Goal: Task Accomplishment & Management: Use online tool/utility

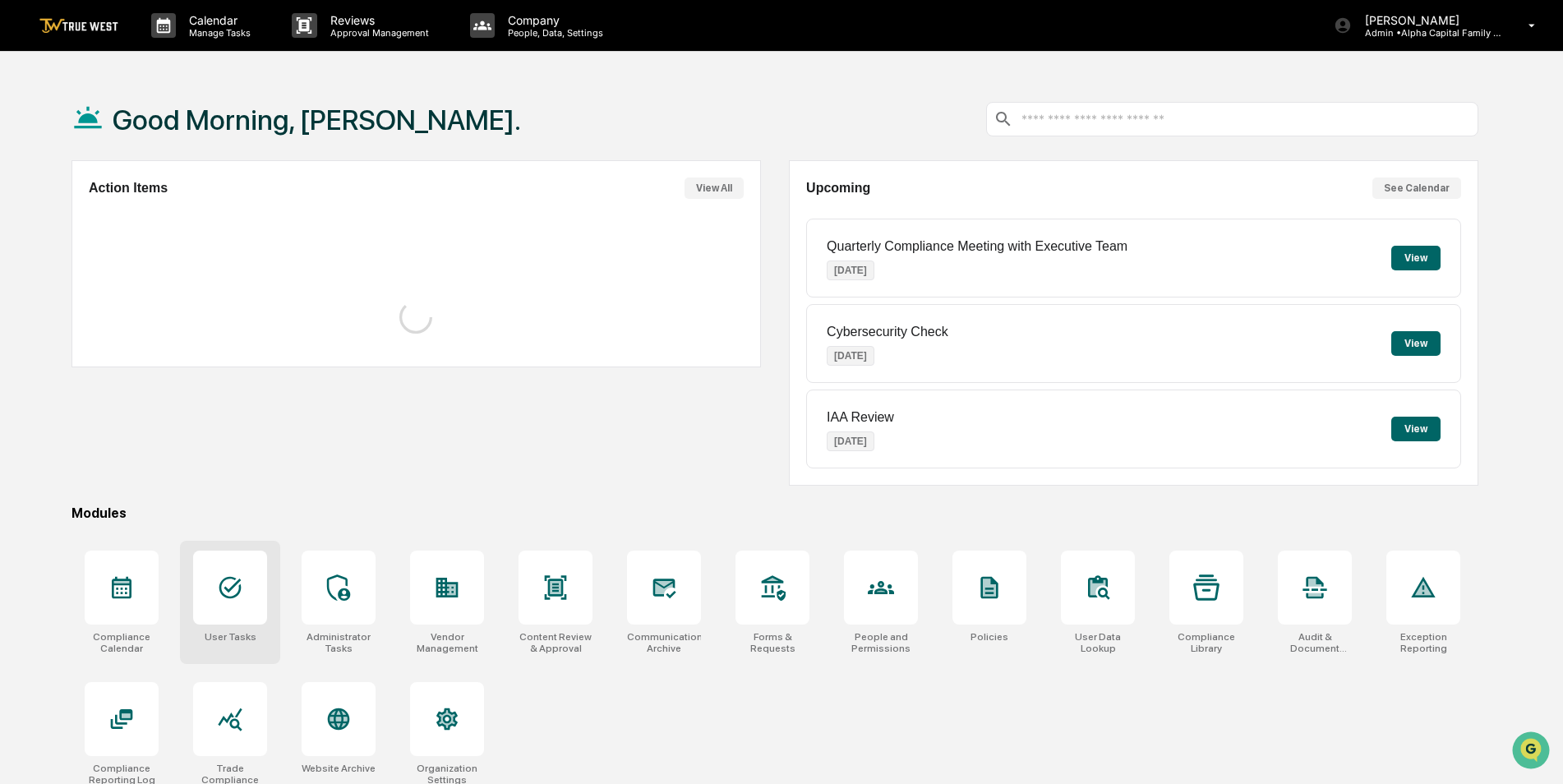
click at [256, 599] on div at bounding box center [230, 587] width 74 height 74
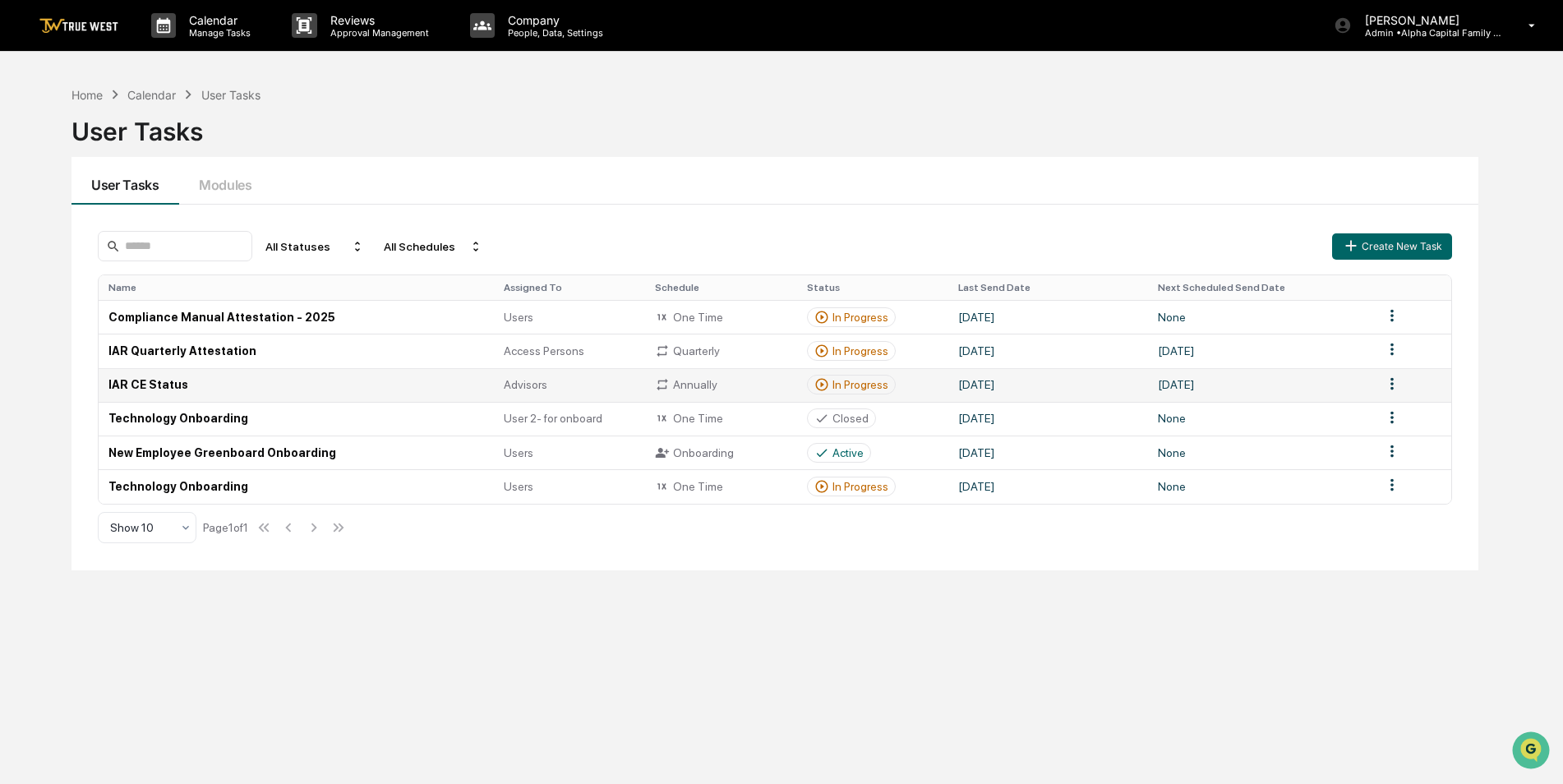
click at [181, 375] on td "IAR CE Status" at bounding box center [296, 385] width 396 height 34
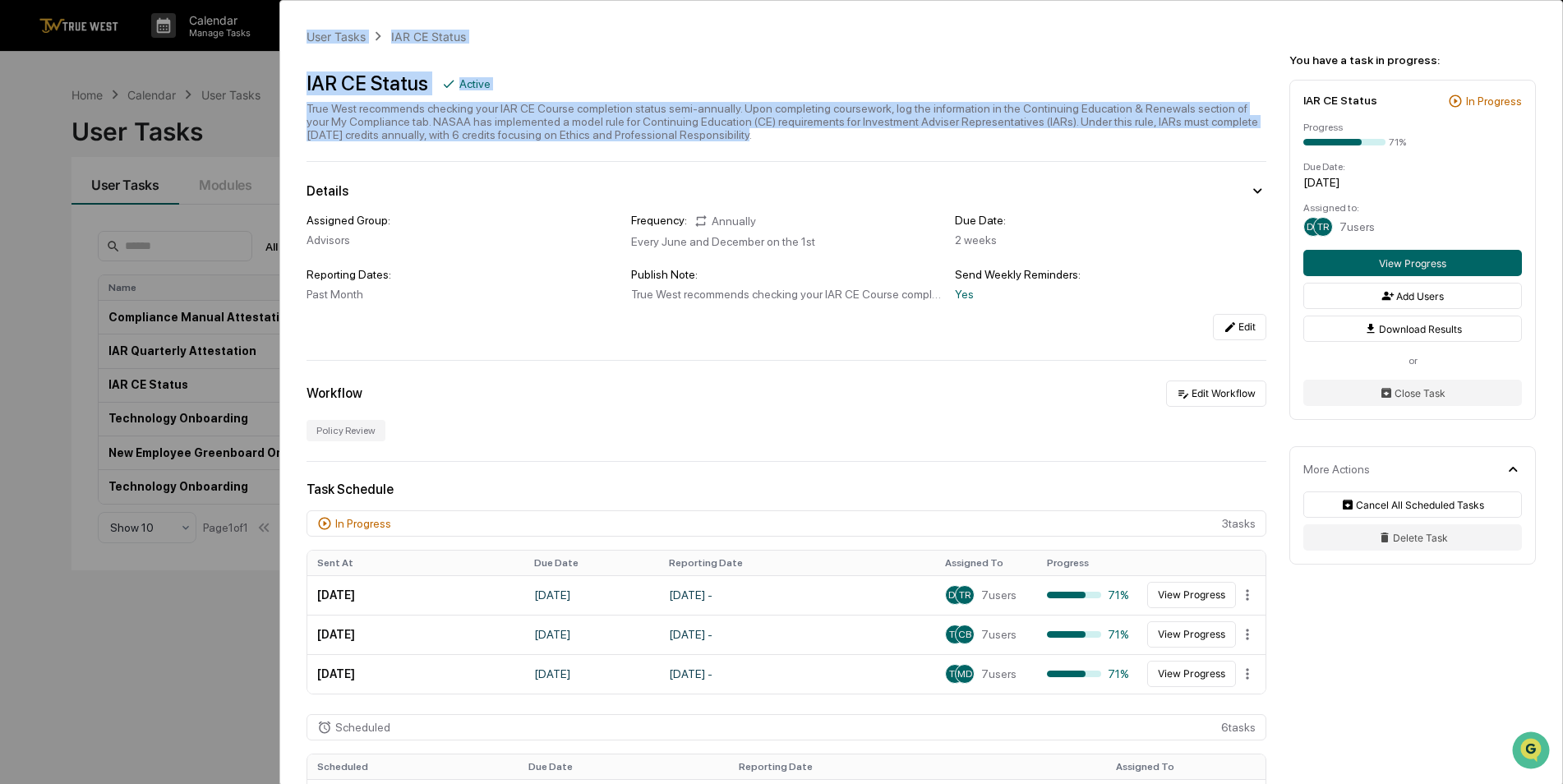
drag, startPoint x: 675, startPoint y: 143, endPoint x: 214, endPoint y: 106, distance: 462.5
click at [214, 106] on div "User Tasks IAR CE Status IAR CE Status Active True West recommends checking you…" at bounding box center [782, 392] width 1563 height 784
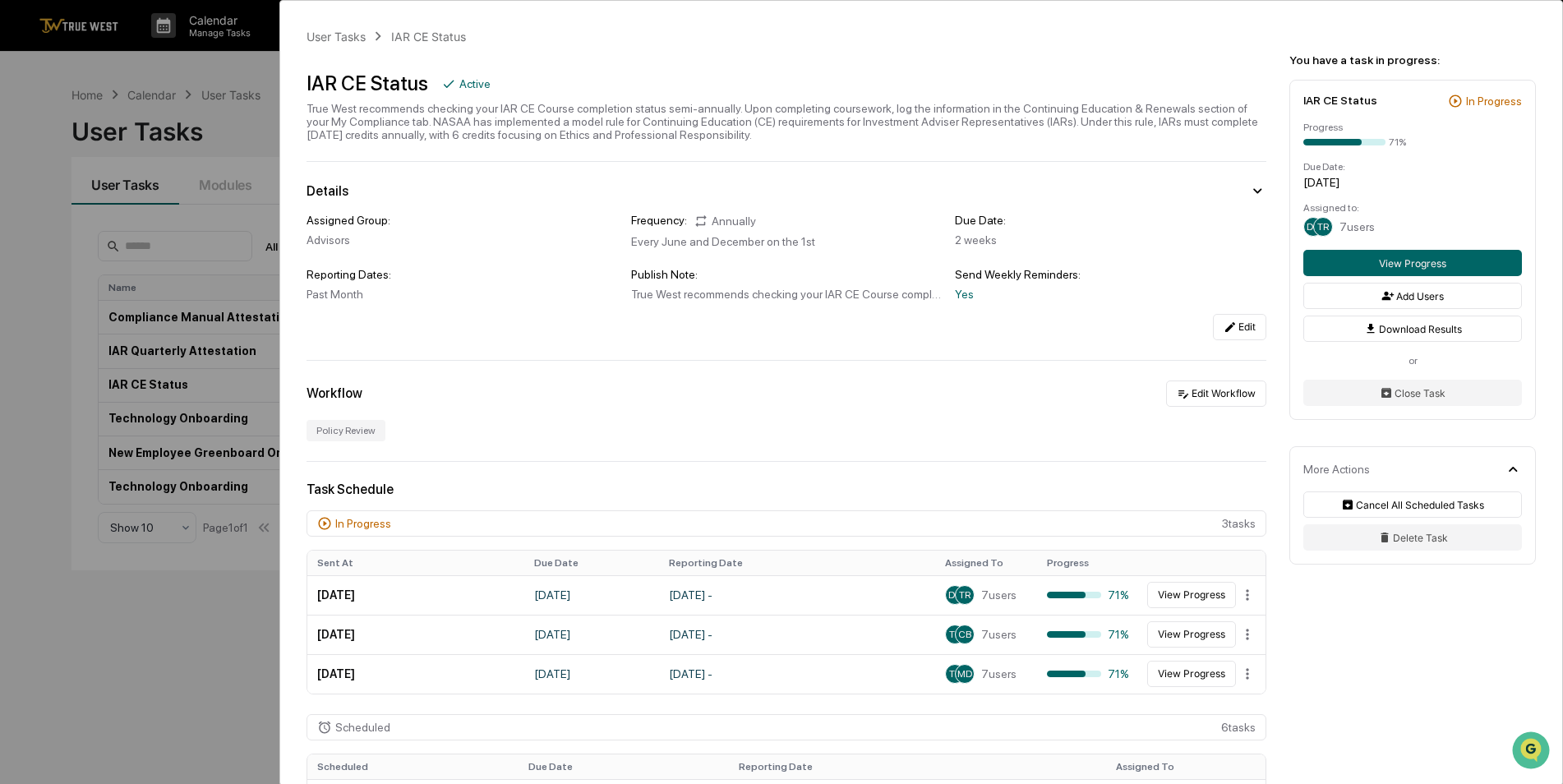
click at [1226, 326] on icon at bounding box center [1231, 327] width 10 height 10
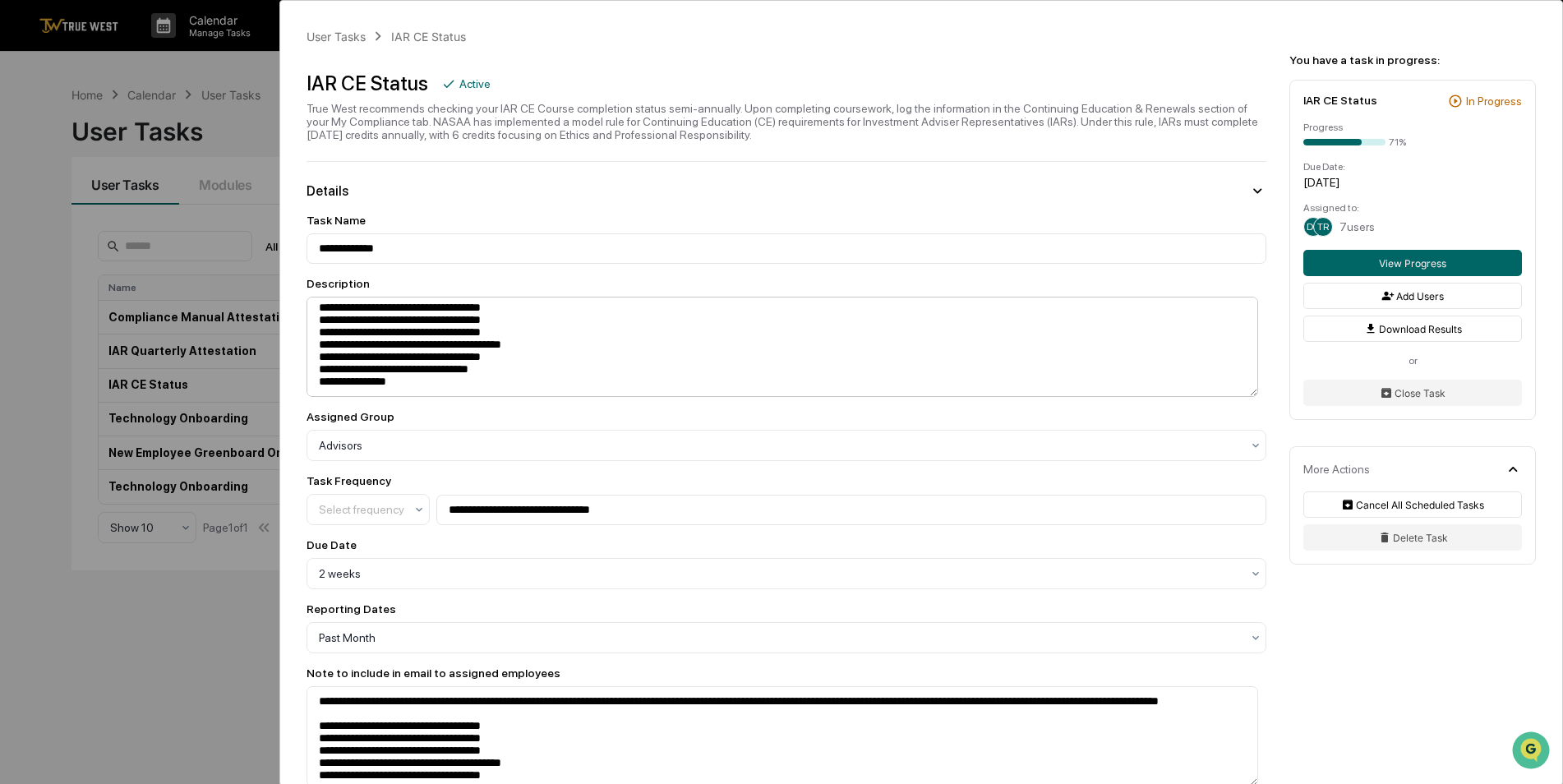
scroll to position [50, 0]
drag, startPoint x: 417, startPoint y: 384, endPoint x: 376, endPoint y: 367, distance: 44.4
click at [376, 367] on textarea "**********" at bounding box center [782, 346] width 952 height 100
click at [669, 136] on div "True West recommends checking your IAR CE Course completion status semi-annuall…" at bounding box center [786, 122] width 960 height 39
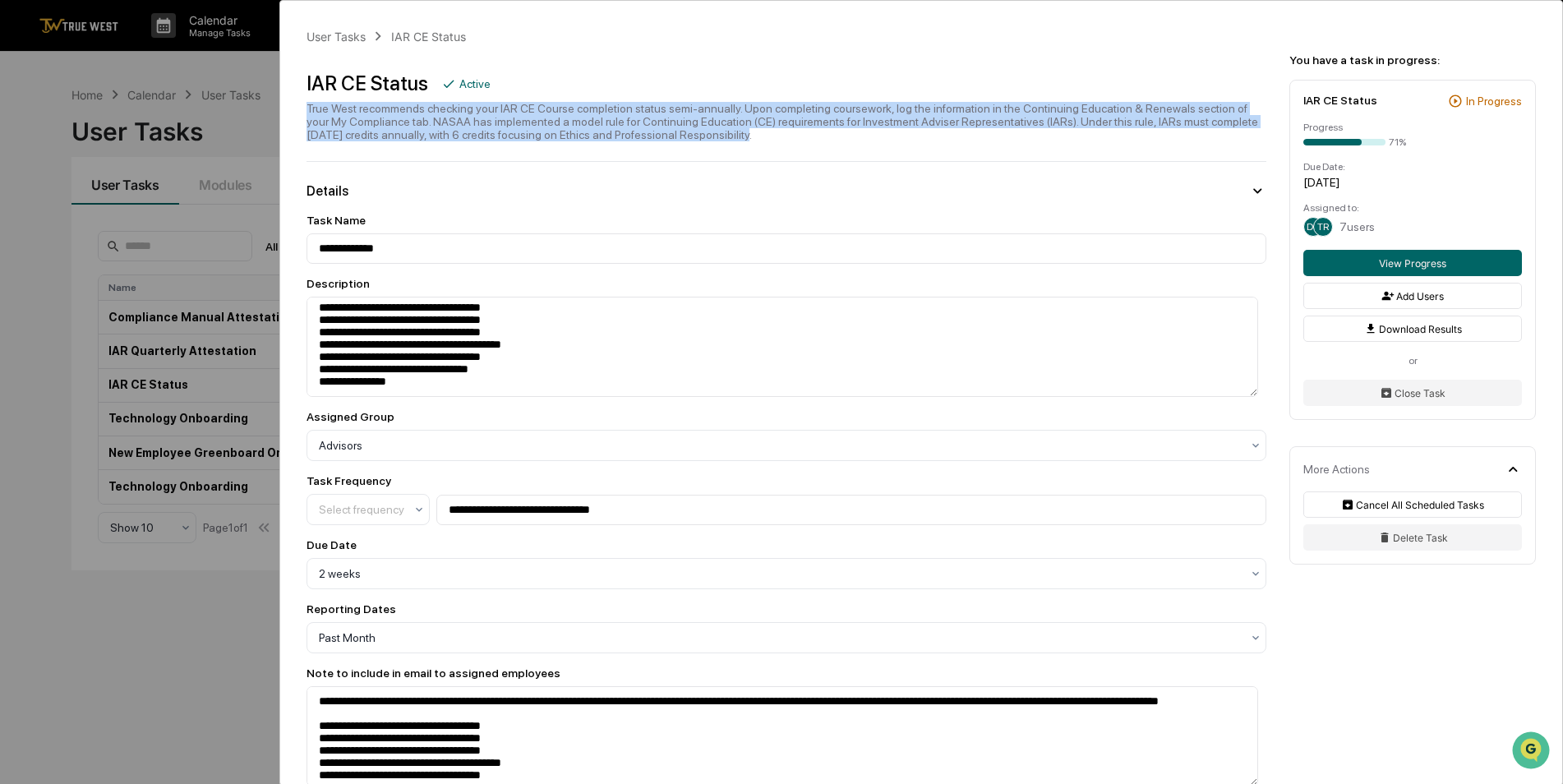
drag, startPoint x: 674, startPoint y: 138, endPoint x: 294, endPoint y: 112, distance: 380.9
drag, startPoint x: 294, startPoint y: 112, endPoint x: 394, endPoint y: 128, distance: 101.3
copy div "True West recommends checking your IAR CE Course completion status semi-annuall…"
